Goal: Find specific page/section: Find specific page/section

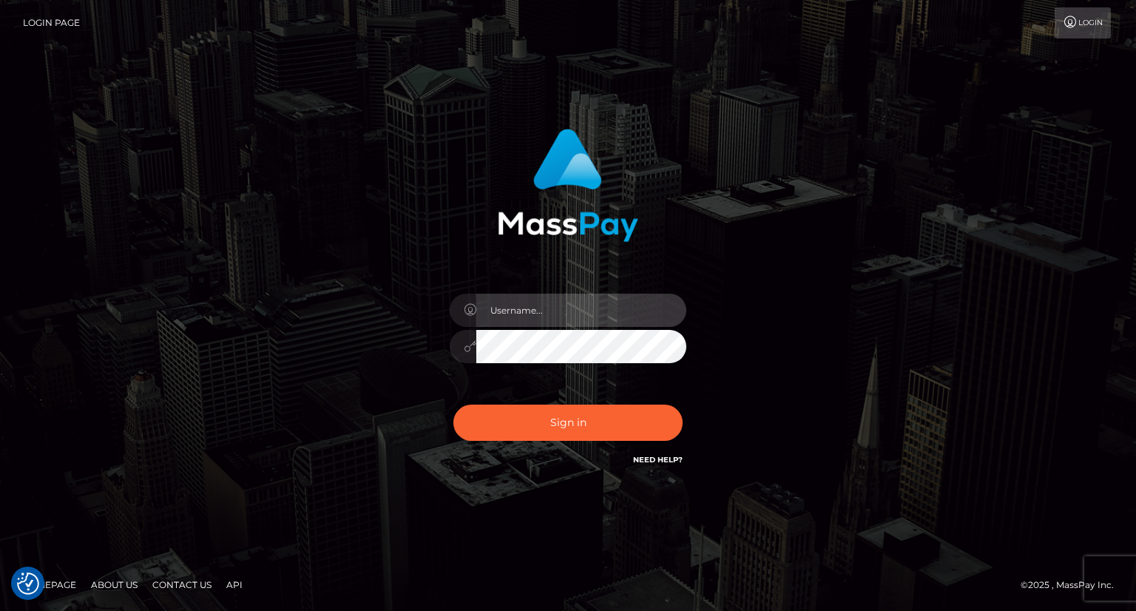
drag, startPoint x: 538, startPoint y: 311, endPoint x: 562, endPoint y: 320, distance: 25.3
click at [538, 311] on input "text" at bounding box center [581, 310] width 210 height 33
type input "Mirasol.spree"
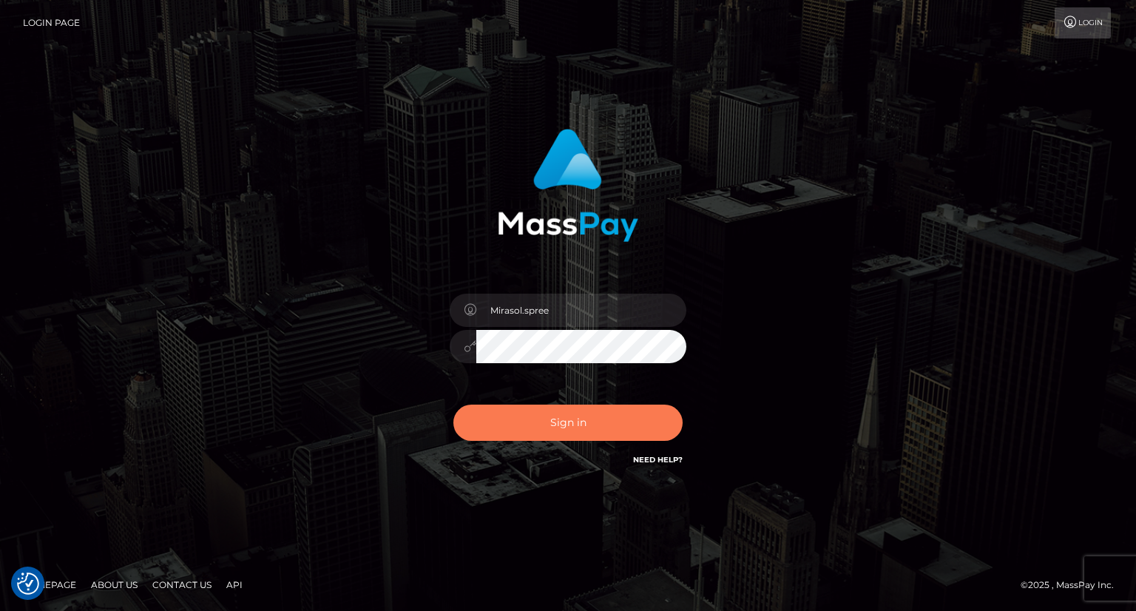
click at [559, 430] on button "Sign in" at bounding box center [567, 422] width 229 height 36
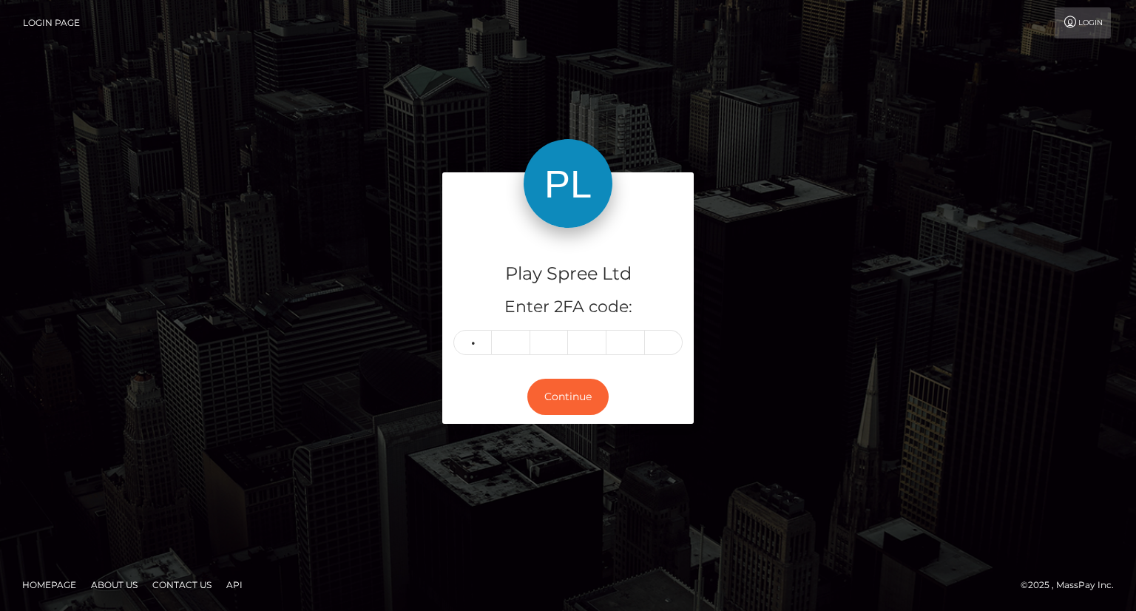
type input "3"
type input "4"
type input "7"
type input "5"
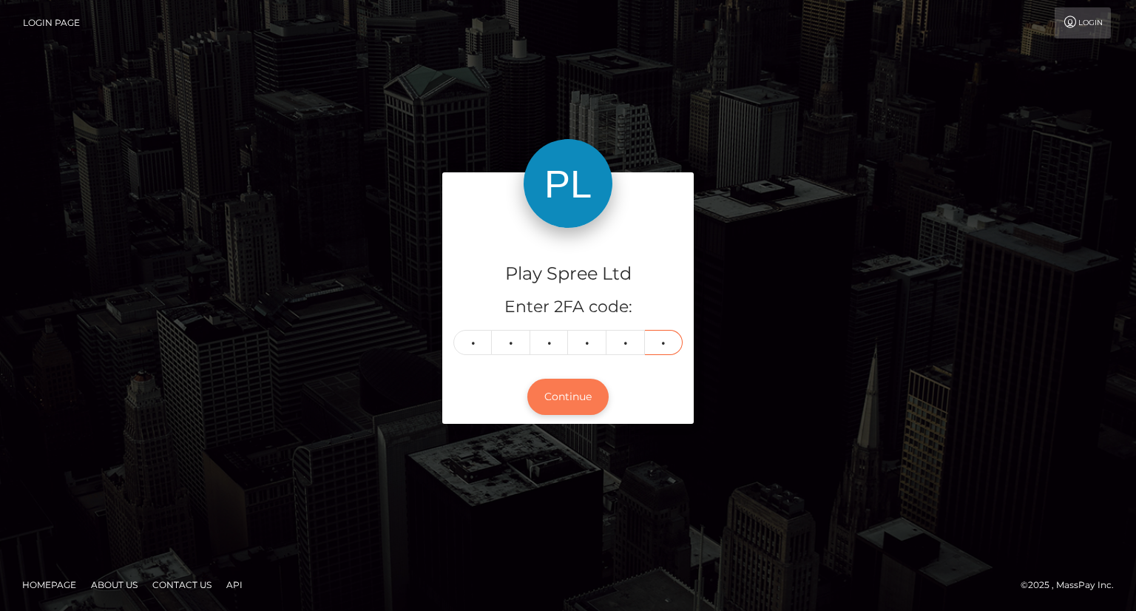
type input "5"
click at [583, 407] on button "Continue" at bounding box center [567, 397] width 81 height 36
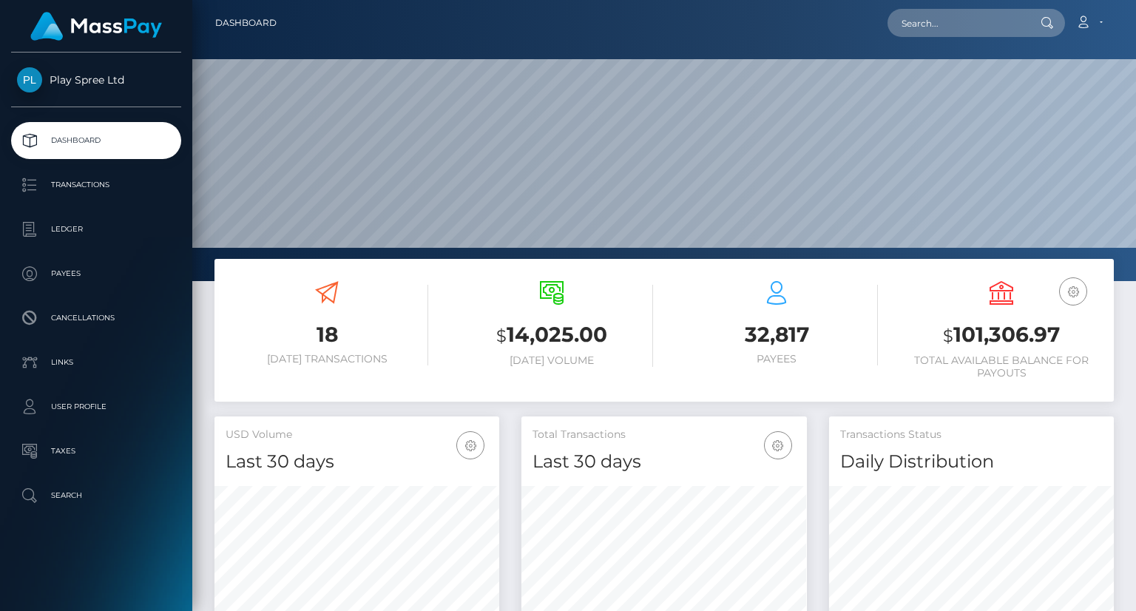
scroll to position [262, 284]
click at [957, 28] on input "text" at bounding box center [956, 23] width 139 height 28
paste input "1099279"
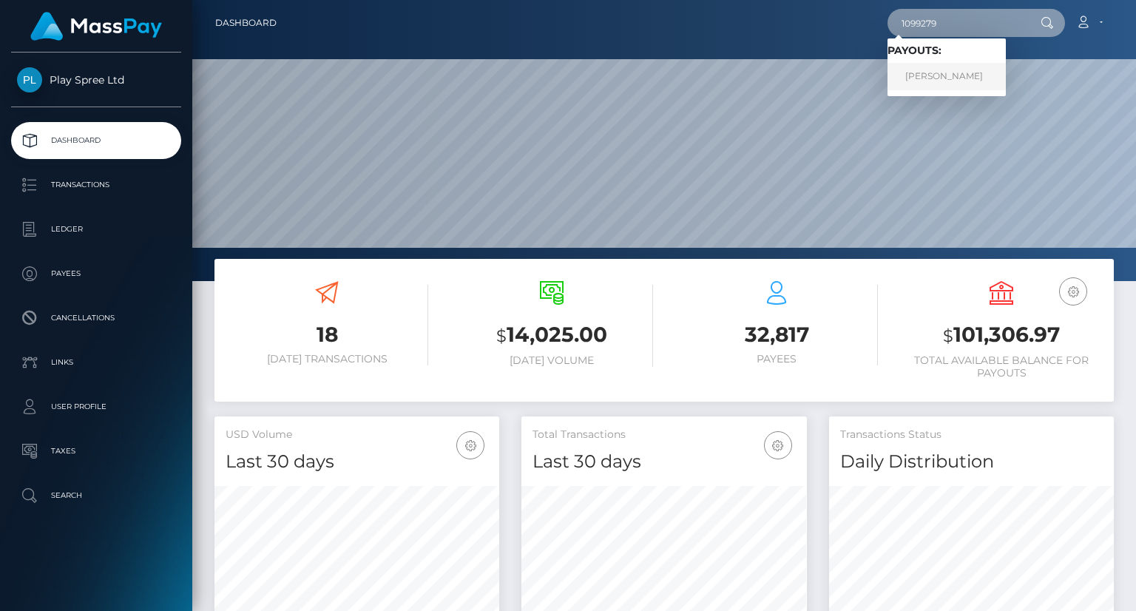
type input "1099279"
click at [940, 82] on link "JACQUELINE G WILLIAMS-HINES" at bounding box center [946, 76] width 118 height 27
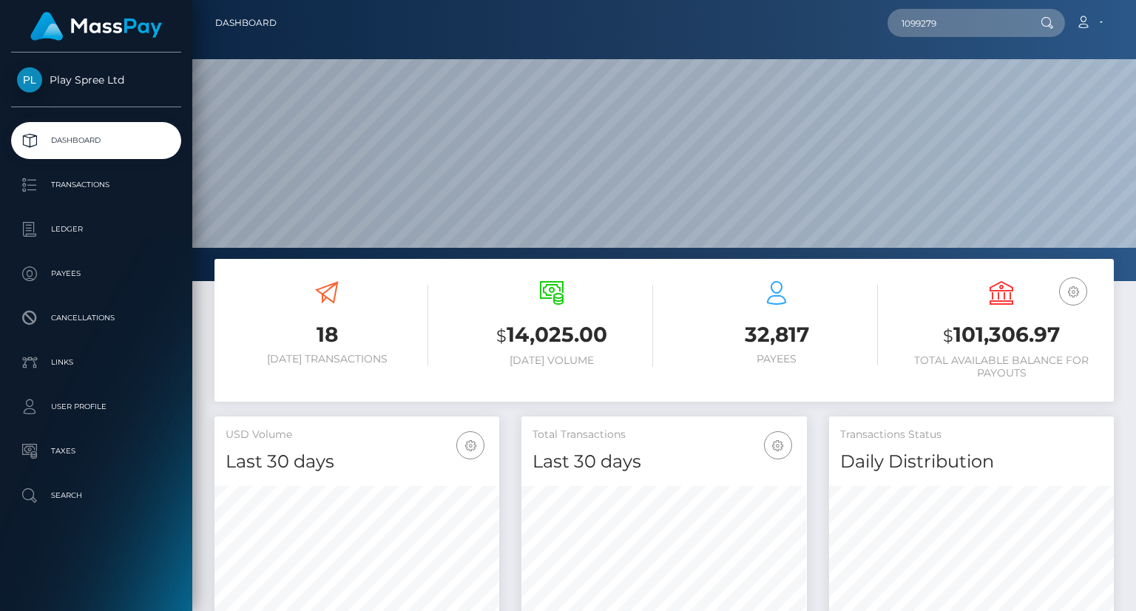
scroll to position [219, 0]
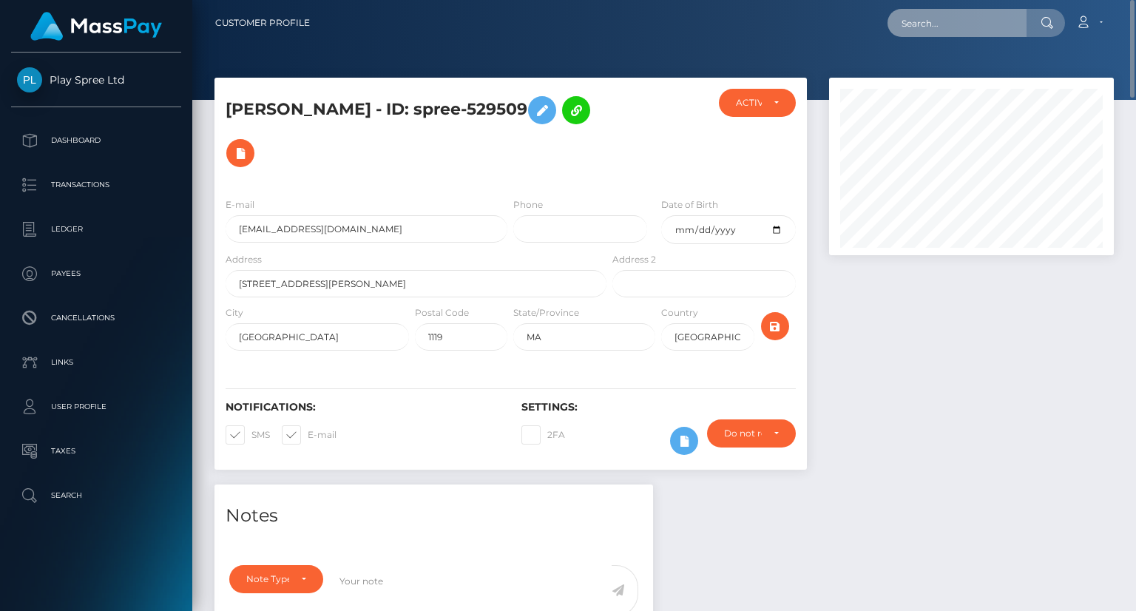
click at [968, 23] on input "text" at bounding box center [956, 23] width 139 height 28
paste input "323637"
click at [901, 16] on input "323637" at bounding box center [956, 23] width 139 height 28
drag, startPoint x: 958, startPoint y: 13, endPoint x: 810, endPoint y: 21, distance: 148.9
click at [810, 21] on div "323637 Loading... Loading... Account Edit Profile Logout" at bounding box center [717, 22] width 791 height 31
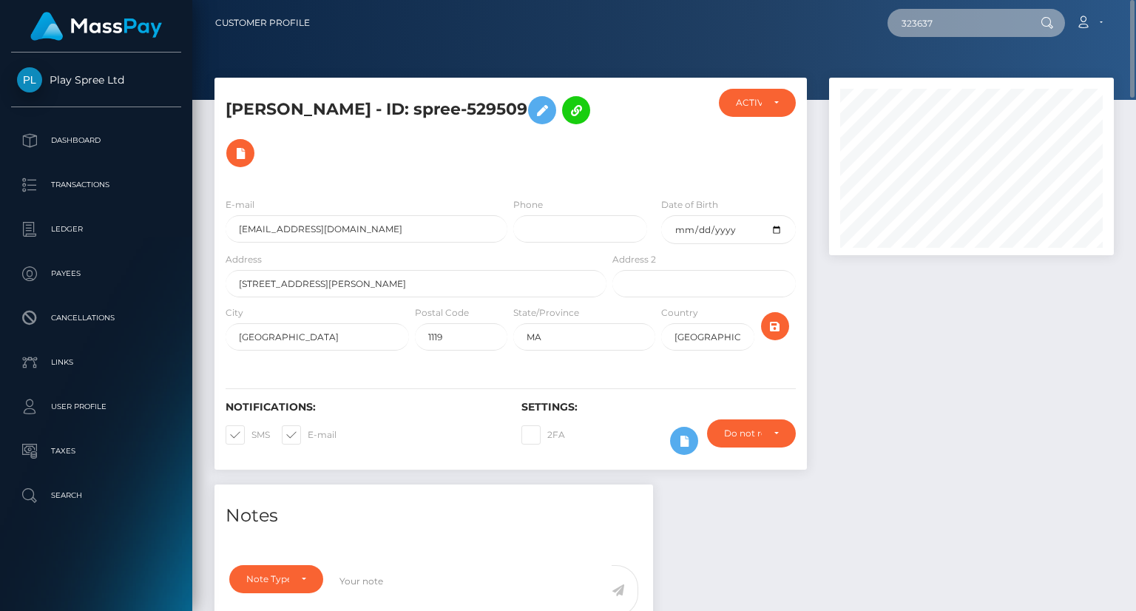
paste input "556"
type input "325567"
